Goal: Transaction & Acquisition: Subscribe to service/newsletter

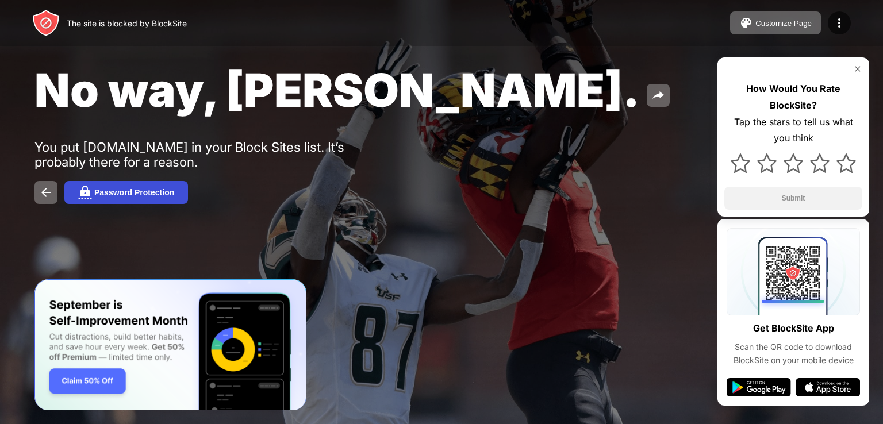
click at [141, 188] on button "Password Protection" at bounding box center [126, 192] width 124 height 23
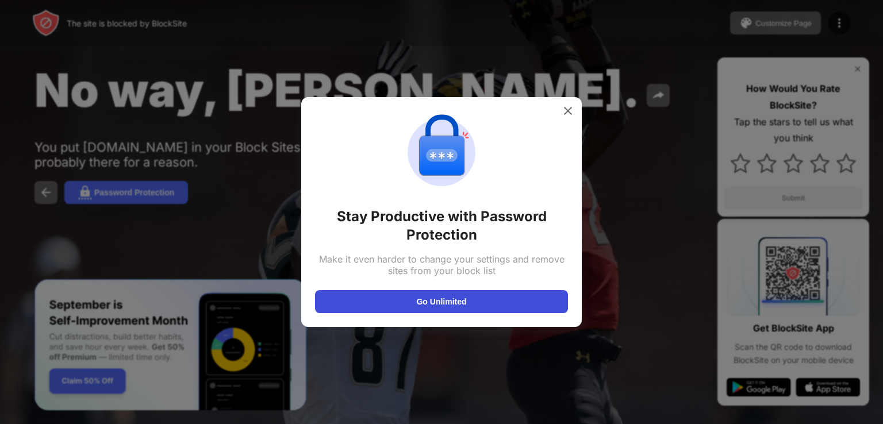
click at [404, 308] on button "Go Unlimited" at bounding box center [441, 301] width 253 height 23
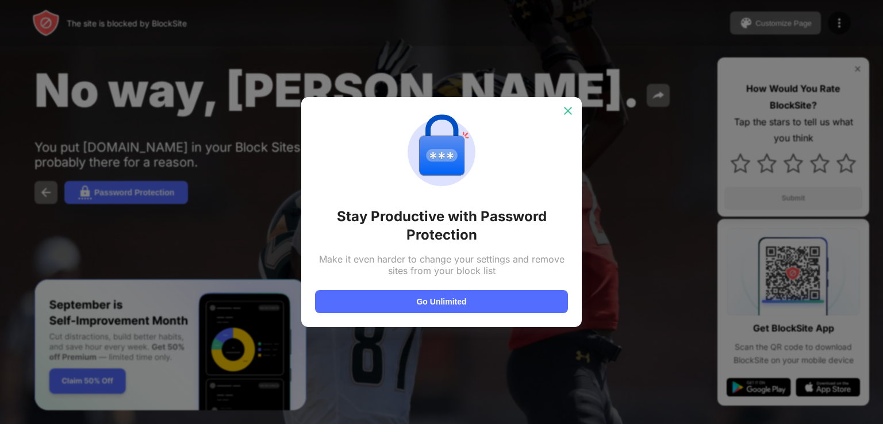
click at [563, 111] on img at bounding box center [567, 110] width 11 height 11
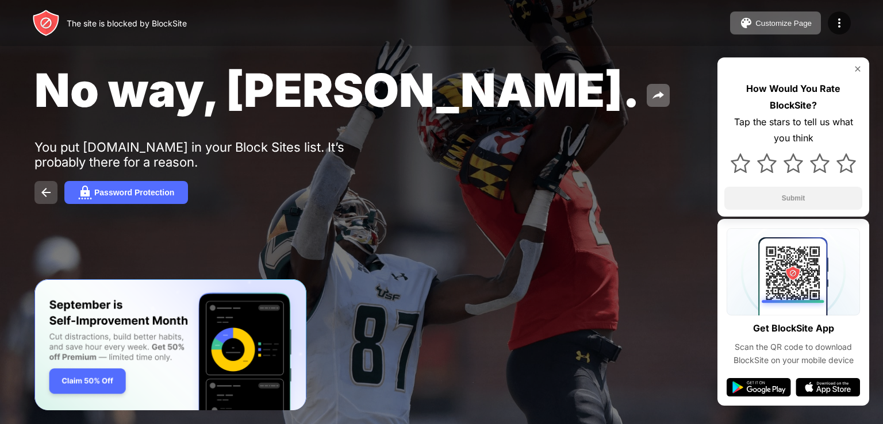
click at [44, 191] on img at bounding box center [46, 193] width 14 height 14
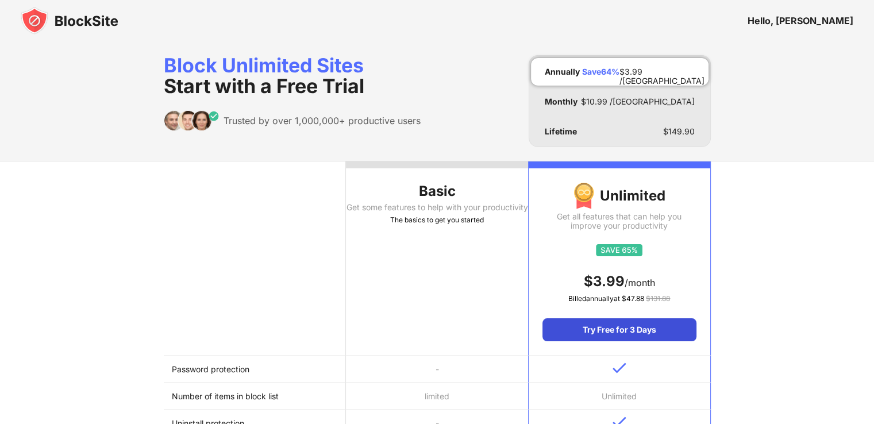
click at [575, 331] on div "Try Free for 3 Days" at bounding box center [619, 329] width 153 height 23
